Goal: Find specific page/section: Find specific page/section

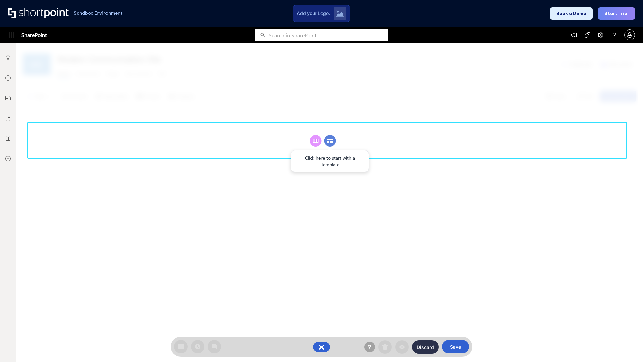
click at [330, 141] on circle at bounding box center [330, 141] width 12 height 12
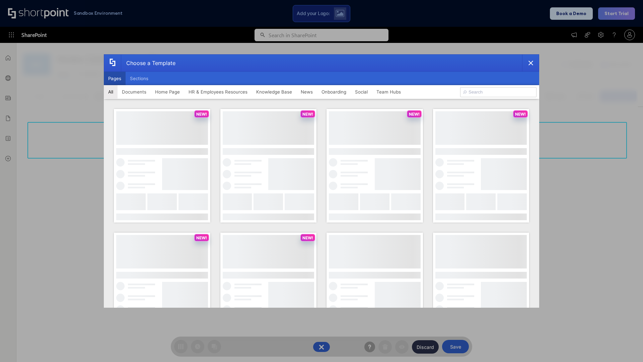
click at [115, 78] on button "Pages" at bounding box center [115, 78] width 22 height 13
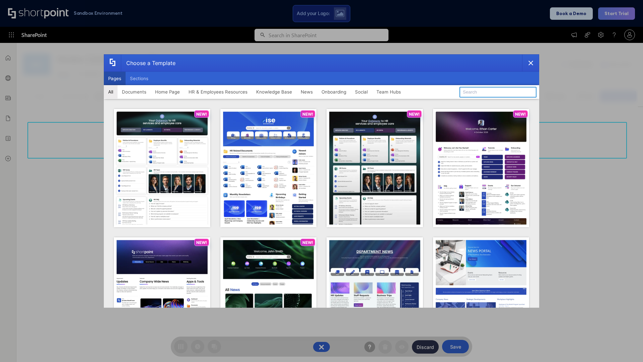
type input "Knowledge Portal 4"
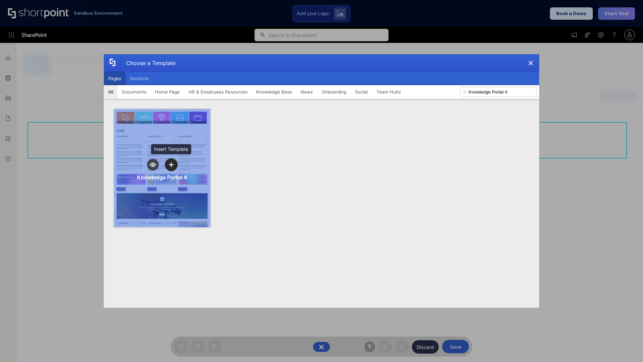
click at [171, 164] on icon "template selector" at bounding box center [171, 164] width 5 height 5
